Goal: Information Seeking & Learning: Learn about a topic

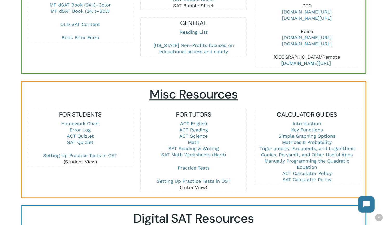
scroll to position [289, 0]
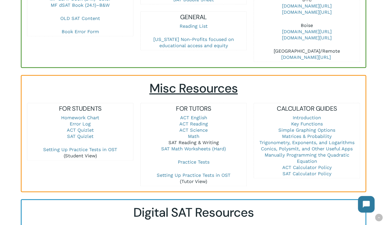
click at [191, 140] on link "SAT Reading & Writing" at bounding box center [193, 142] width 50 height 5
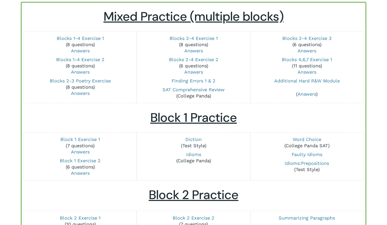
scroll to position [58, 0]
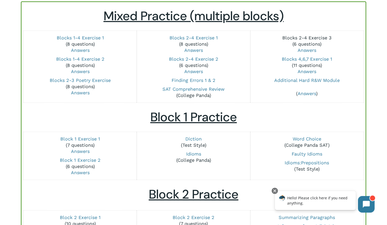
click at [311, 35] on link "Blocks 2-4 Exercise 3" at bounding box center [306, 37] width 49 height 5
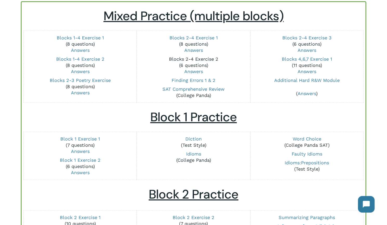
click at [181, 59] on link "Blocks 2-4 Exercise 2" at bounding box center [192, 58] width 49 height 5
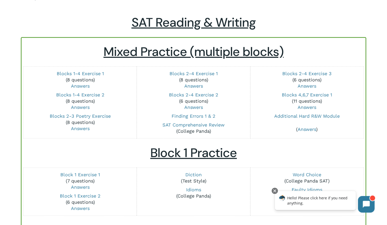
scroll to position [22, 0]
click at [97, 93] on link "Blocks 1-4 Exercise 2" at bounding box center [80, 94] width 48 height 5
